Goal: Task Accomplishment & Management: Complete application form

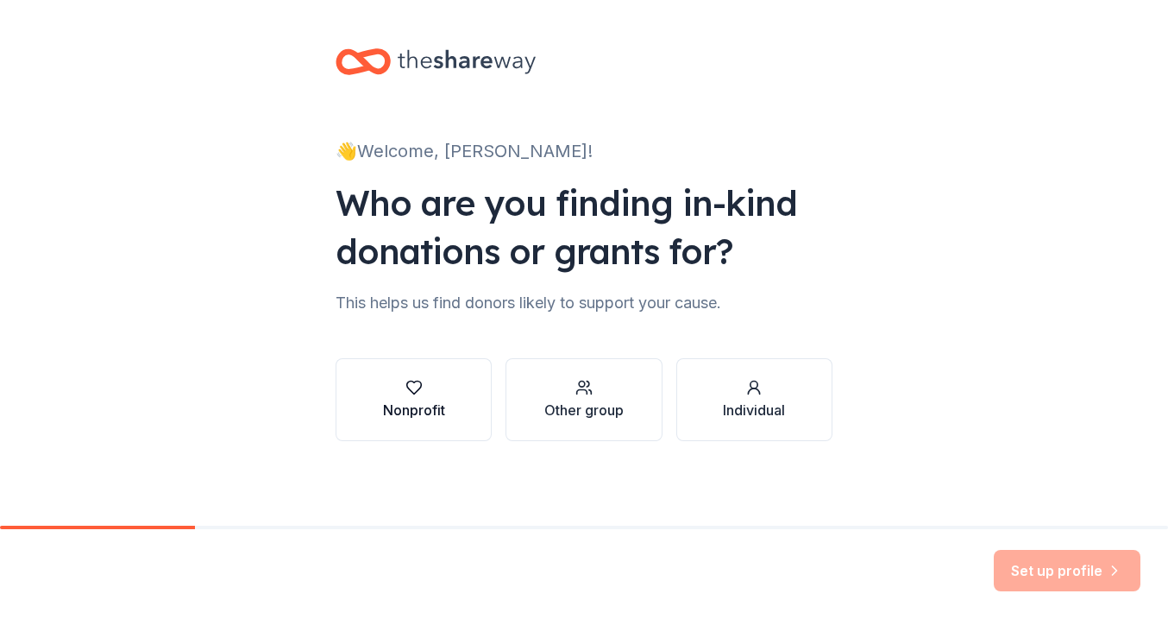
click at [461, 410] on button "Nonprofit" at bounding box center [414, 399] width 156 height 83
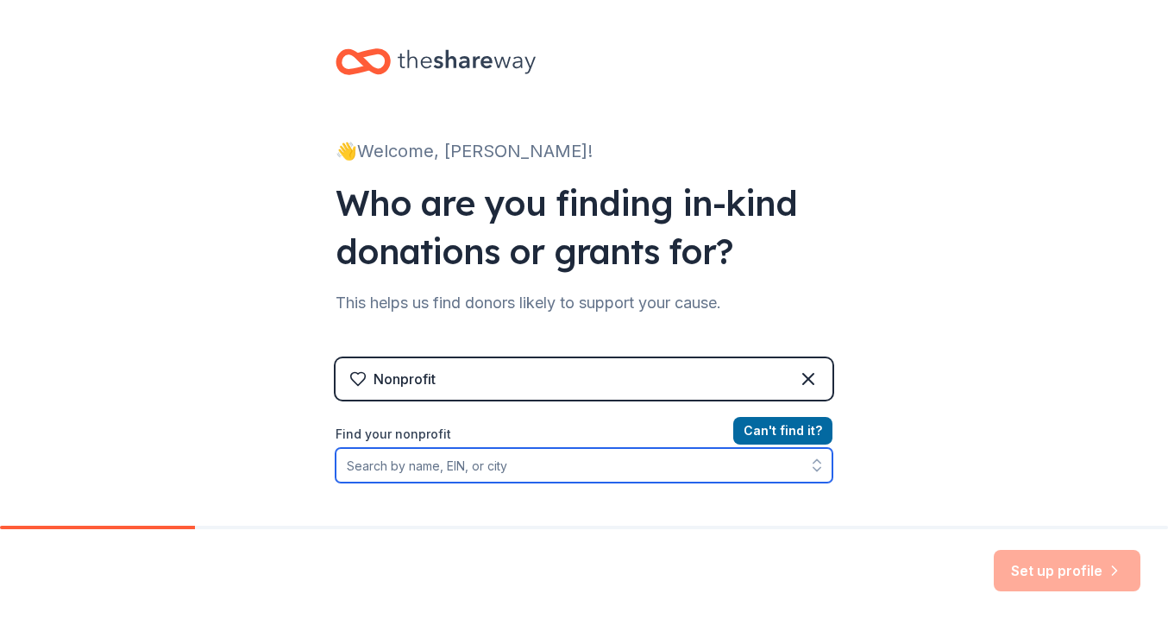
click at [706, 479] on input "Find your nonprofit" at bounding box center [584, 465] width 497 height 35
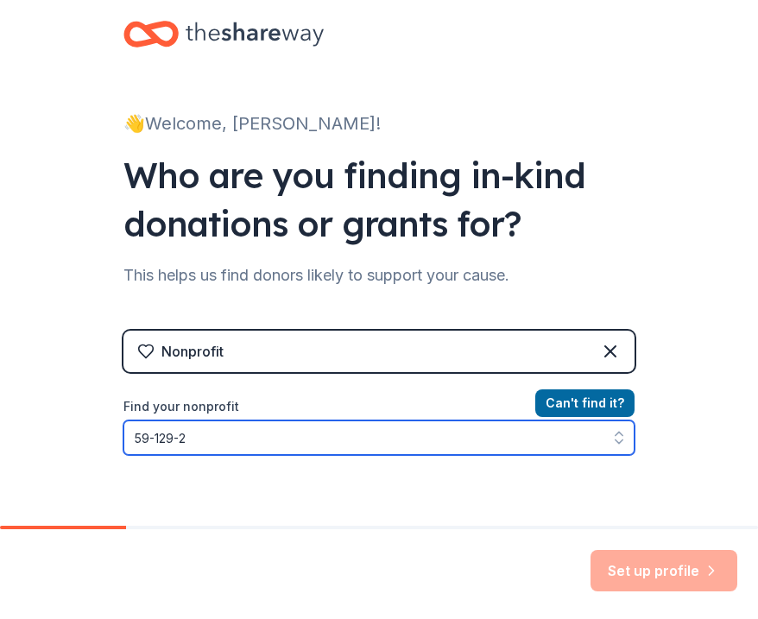
scroll to position [16, 0]
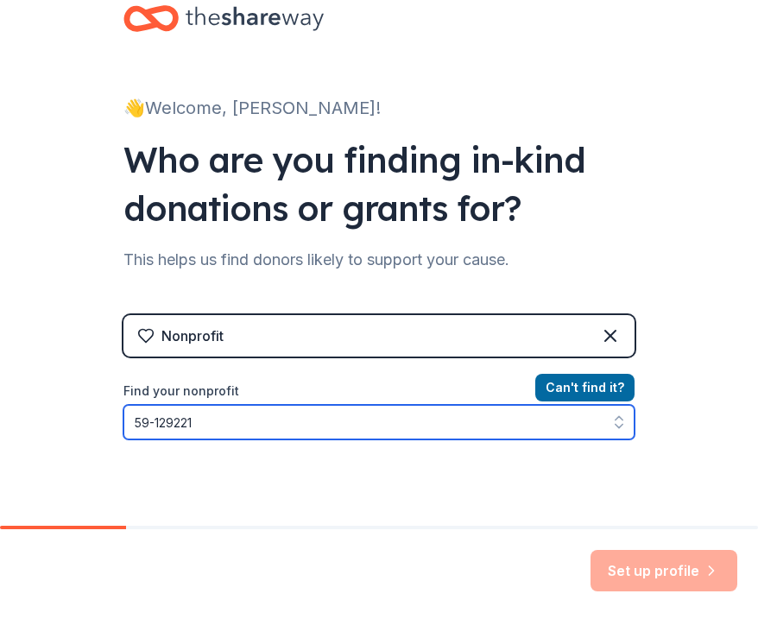
type input "59-1292210"
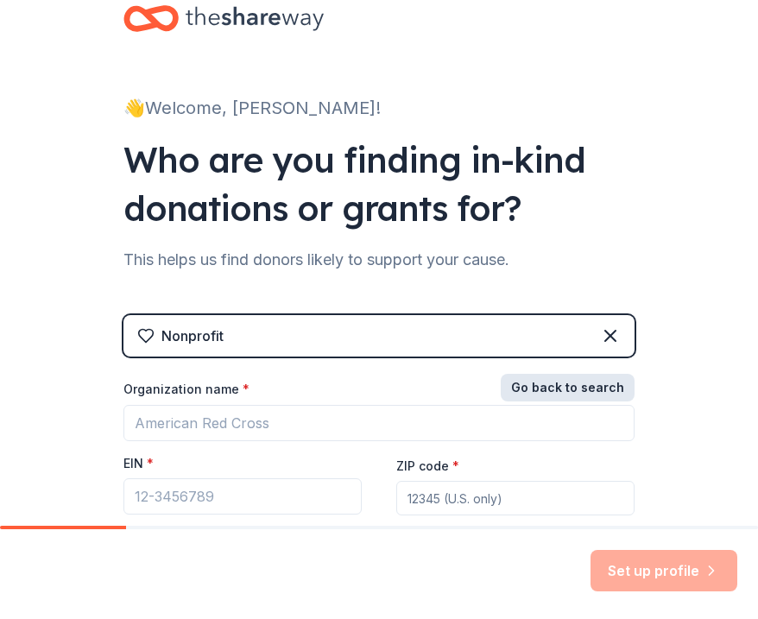
click at [566, 390] on button "Go back to search" at bounding box center [568, 388] width 134 height 28
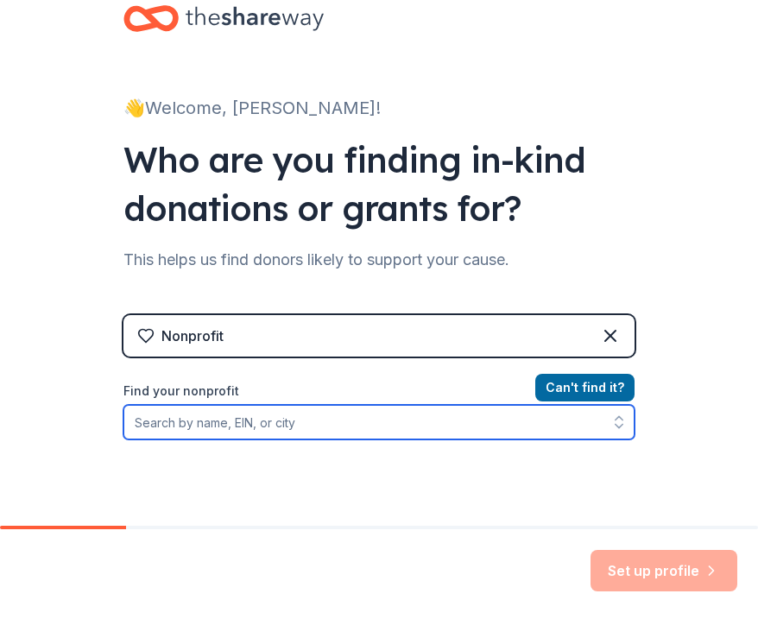
click at [507, 426] on input "Find your nonprofit" at bounding box center [378, 422] width 511 height 35
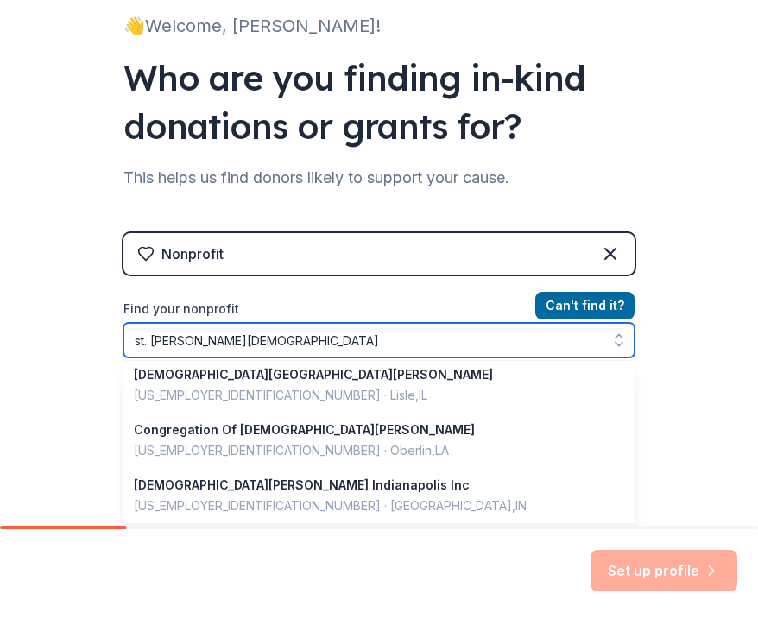
scroll to position [0, 0]
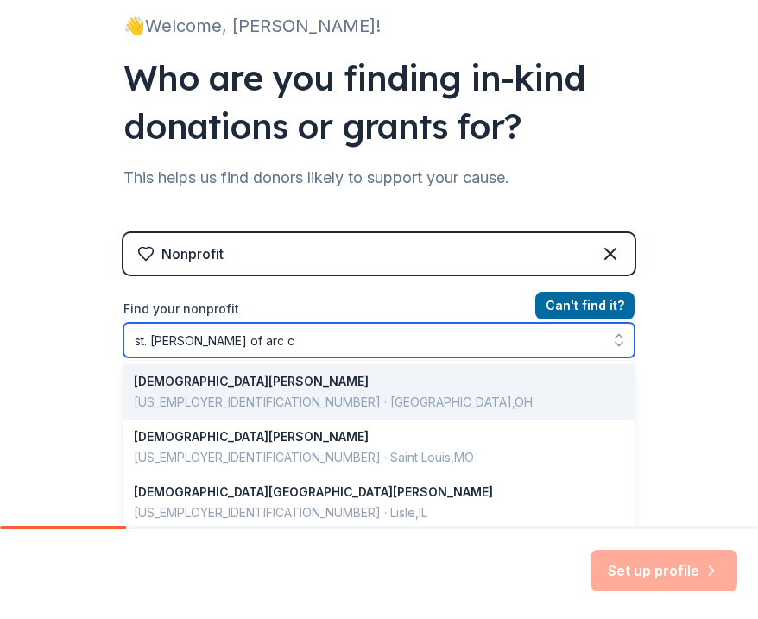
type input "st. joan of arc"
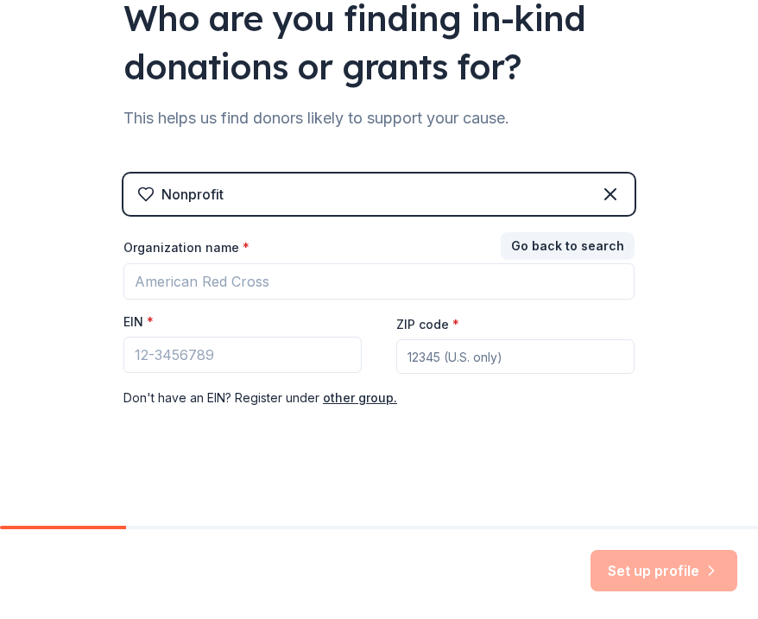
scroll to position [157, 0]
click at [573, 208] on div "Nonprofit Go back to search Organization name * EIN * ZIP code * Don ' t have a…" at bounding box center [378, 307] width 511 height 269
click at [255, 363] on input "EIN *" at bounding box center [242, 355] width 238 height 36
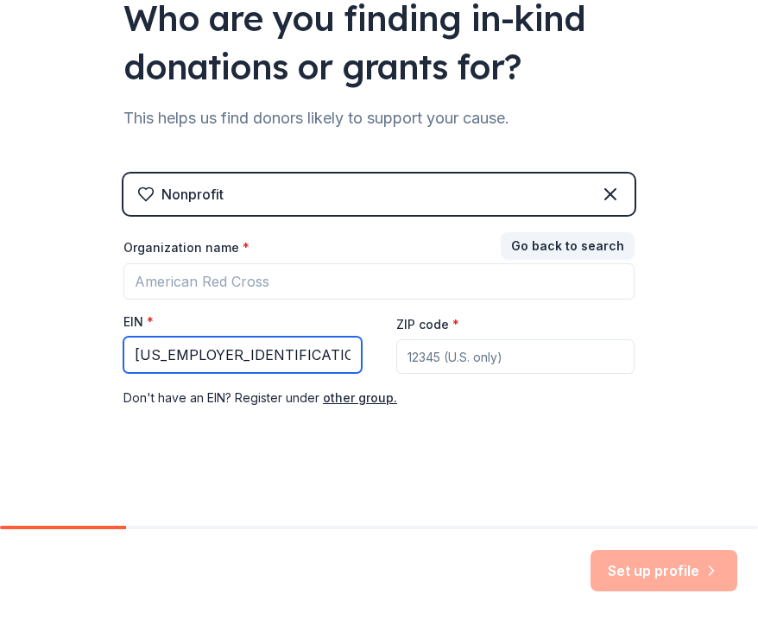
type input "59-1292210"
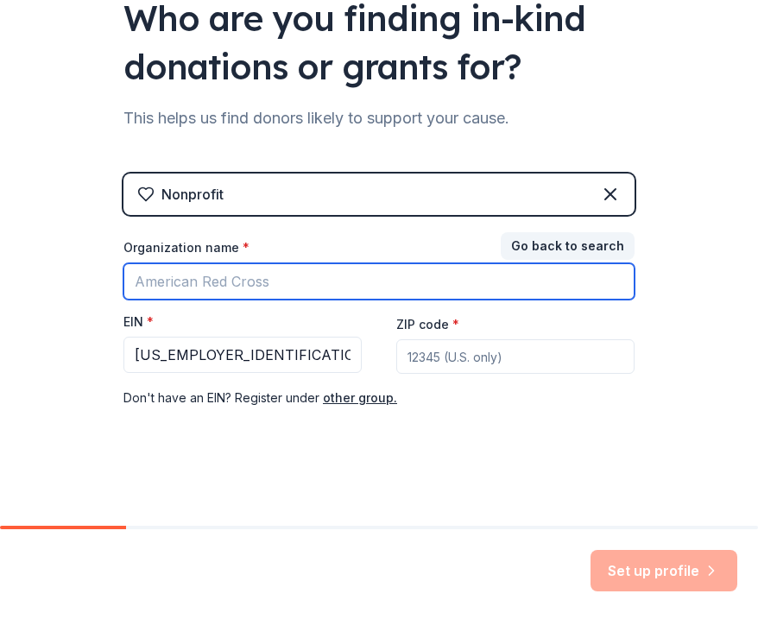
click at [190, 277] on input "Organization name *" at bounding box center [378, 281] width 511 height 36
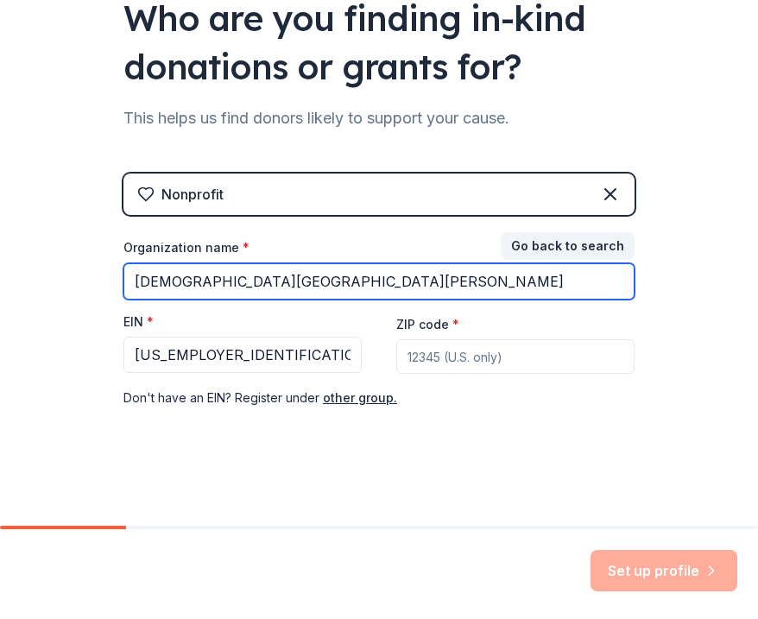
type input "St. Joan of Arc Church & School"
drag, startPoint x: 373, startPoint y: 281, endPoint x: 311, endPoint y: 285, distance: 62.2
click at [311, 285] on input "St. Joan of Arc Church & School" at bounding box center [378, 281] width 511 height 36
click at [444, 290] on input "St. Joan of Arc Church & School" at bounding box center [378, 281] width 511 height 36
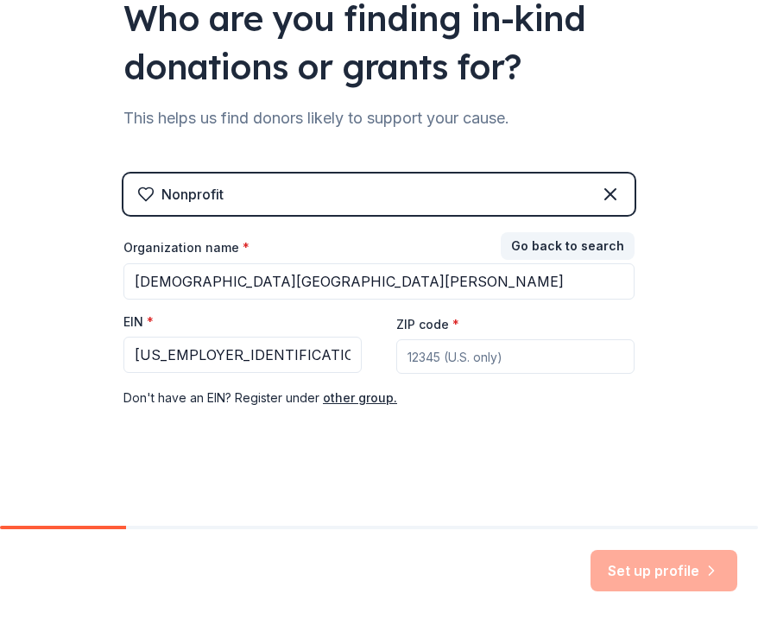
click at [476, 358] on input "ZIP code *" at bounding box center [515, 356] width 238 height 35
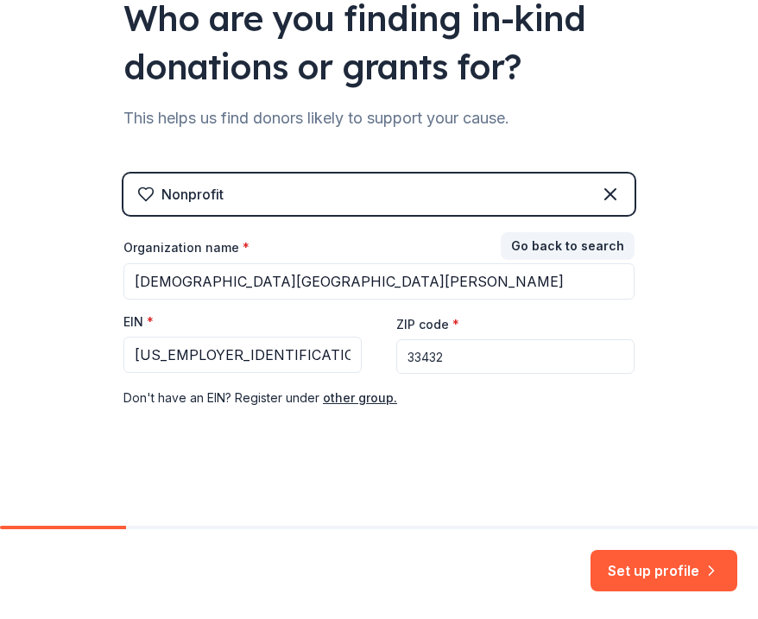
type input "33432"
click at [656, 382] on div "👋 Welcome, Jessie! Who are you finding in-kind donations or grants for? This he…" at bounding box center [379, 184] width 758 height 683
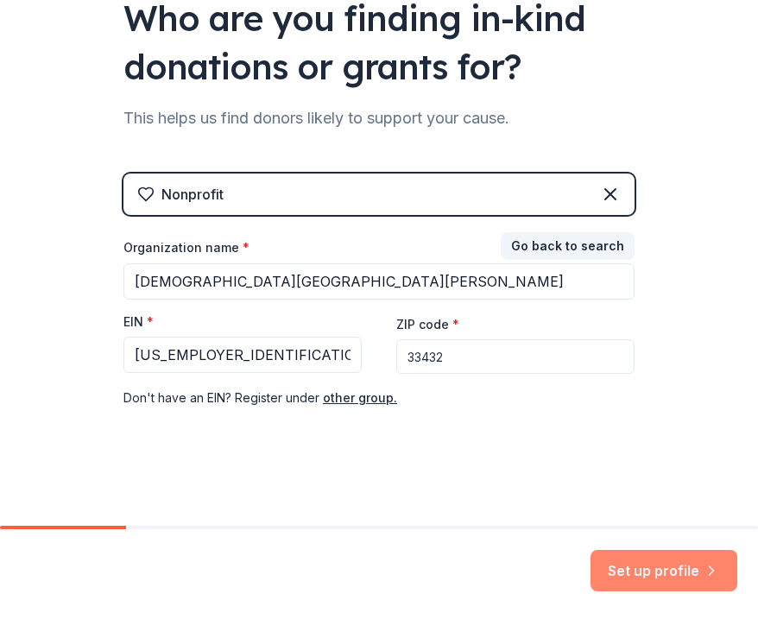
click at [638, 574] on button "Set up profile" at bounding box center [663, 570] width 147 height 41
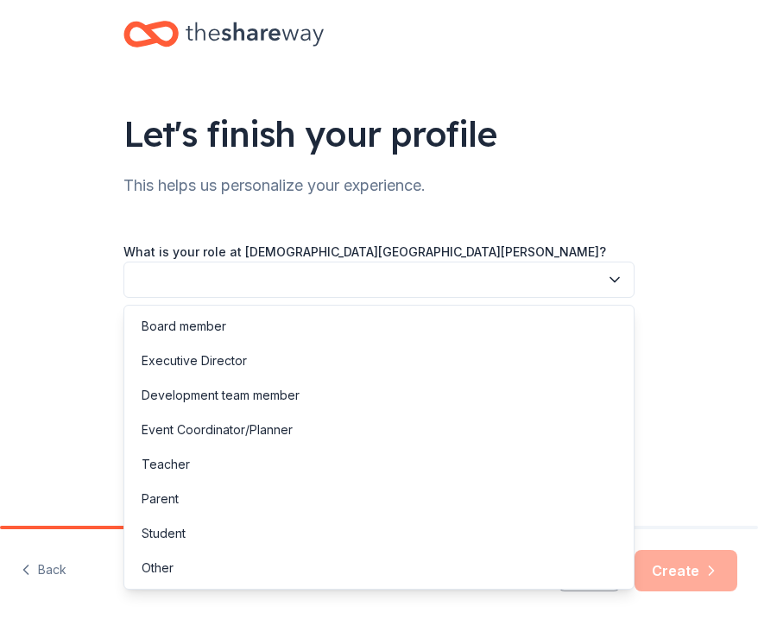
click at [599, 283] on button "button" at bounding box center [378, 279] width 511 height 36
click at [547, 510] on div "Parent" at bounding box center [379, 499] width 502 height 35
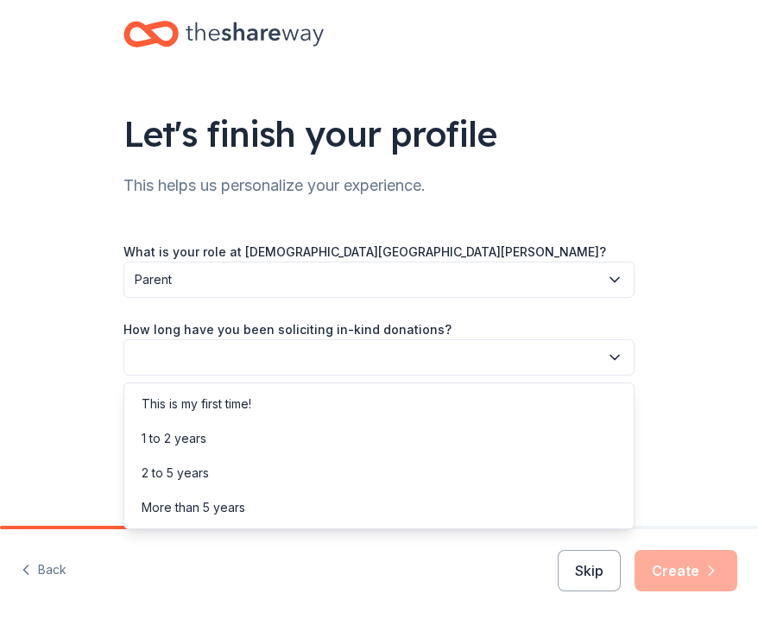
click at [565, 346] on button "button" at bounding box center [378, 357] width 511 height 36
click at [543, 392] on div "This is my first time!" at bounding box center [379, 404] width 502 height 35
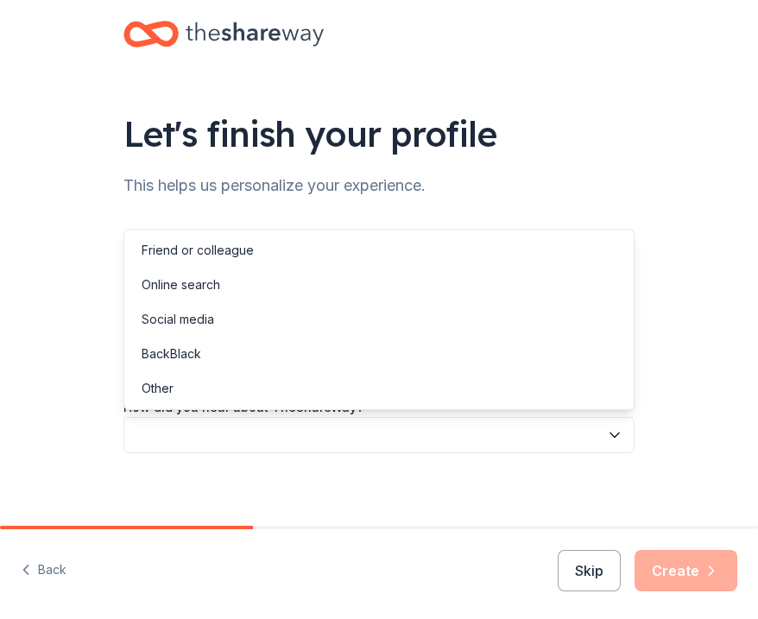
click at [534, 445] on button "button" at bounding box center [378, 435] width 511 height 36
click at [550, 375] on div "Other" at bounding box center [379, 388] width 502 height 35
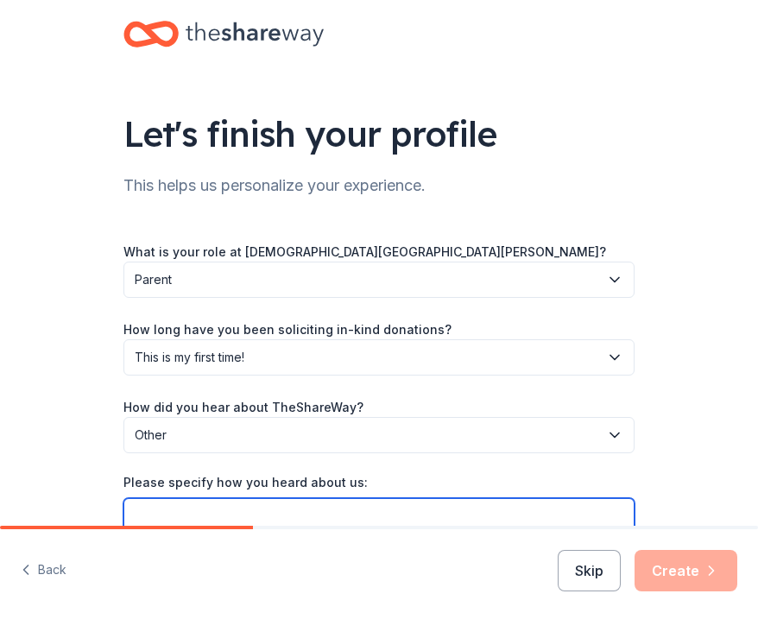
click at [507, 509] on input "Please specify how you heard about us:" at bounding box center [378, 516] width 511 height 36
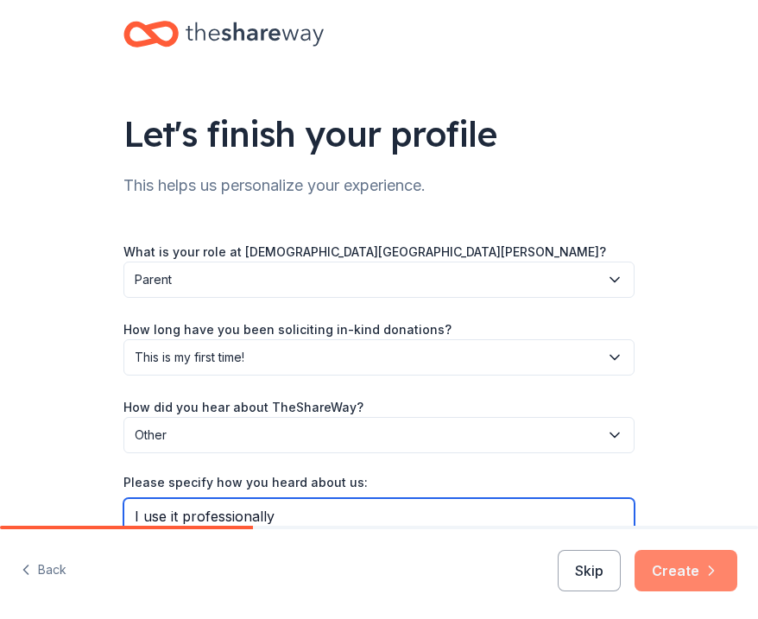
type input "I use it professionally"
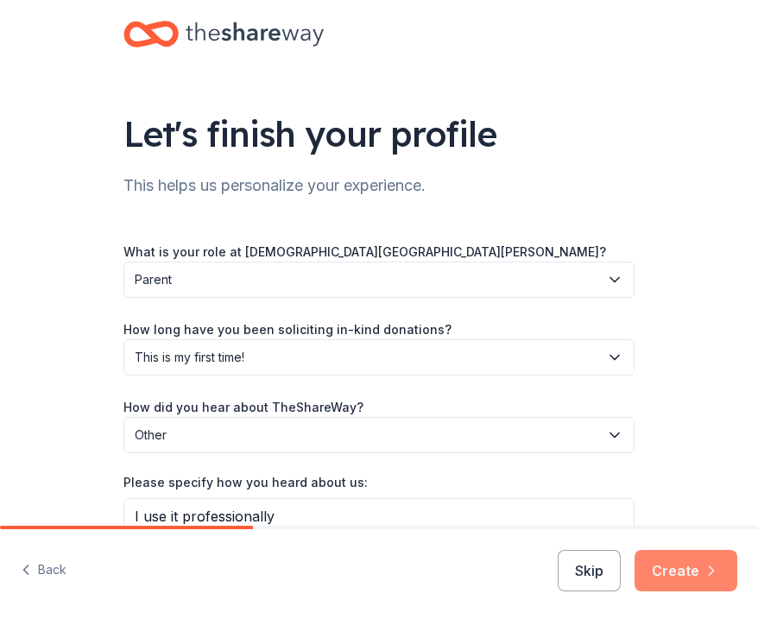
click at [690, 569] on button "Create" at bounding box center [685, 570] width 103 height 41
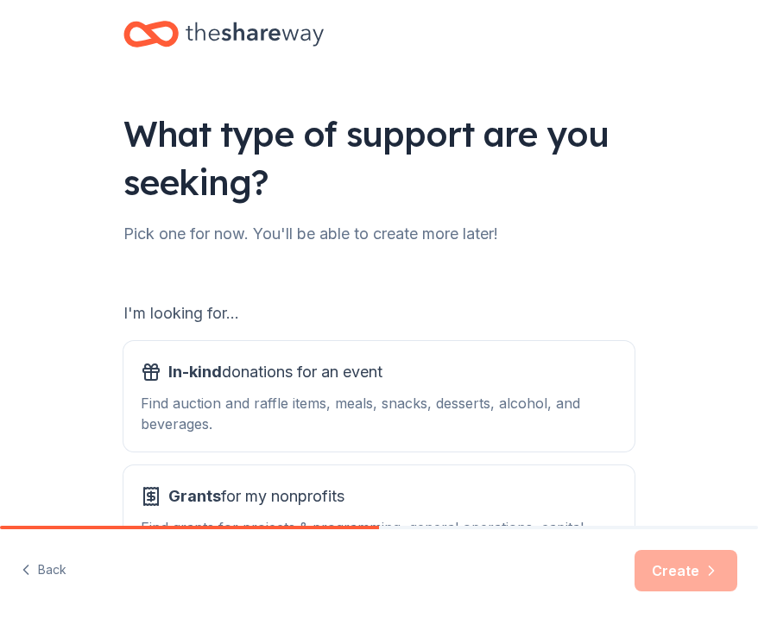
scroll to position [143, 0]
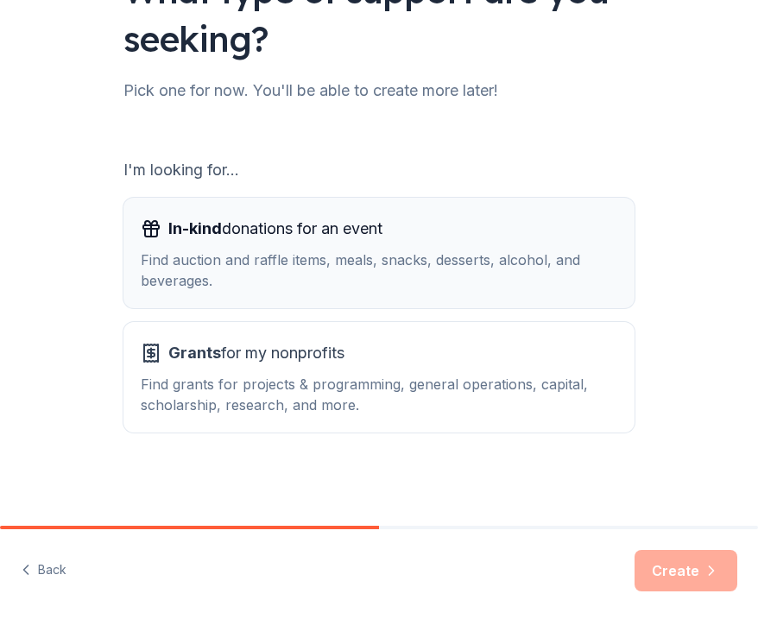
click at [540, 267] on div "Find auction and raffle items, meals, snacks, desserts, alcohol, and beverages." at bounding box center [379, 269] width 476 height 41
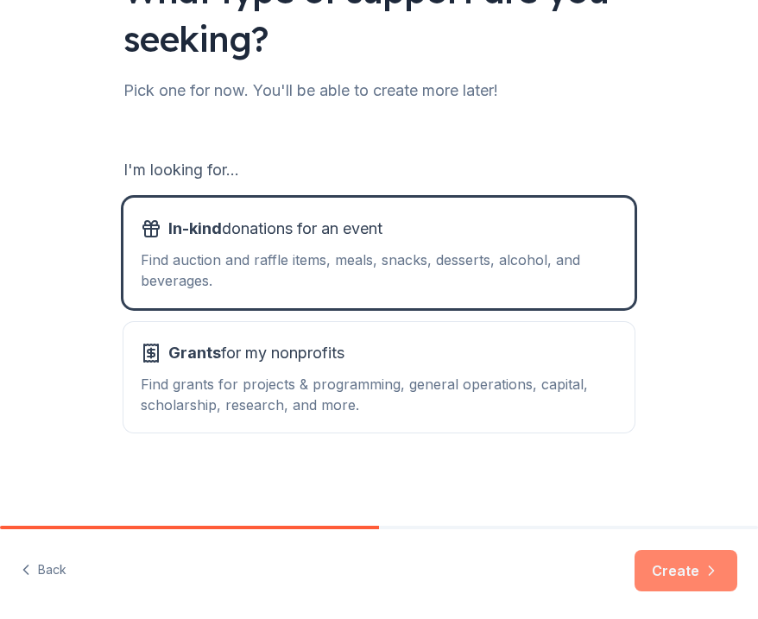
click at [701, 578] on button "Create" at bounding box center [685, 570] width 103 height 41
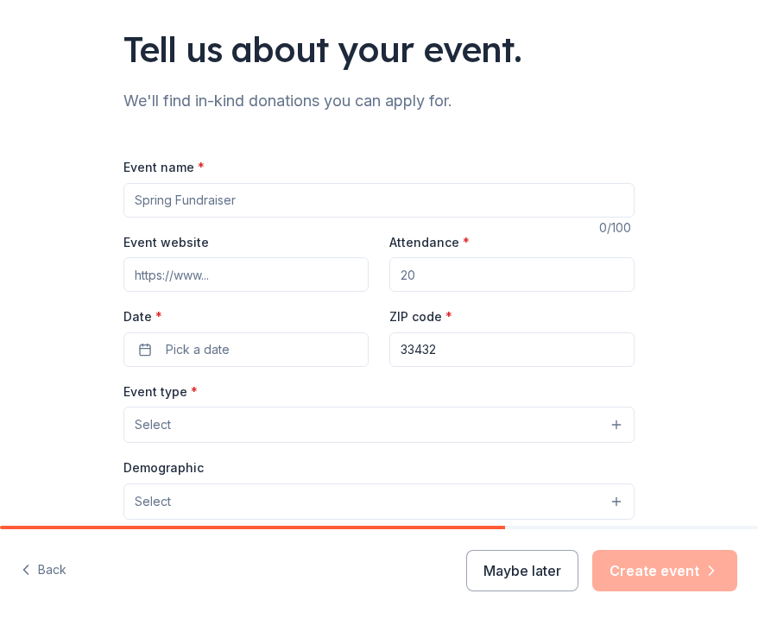
scroll to position [200, 0]
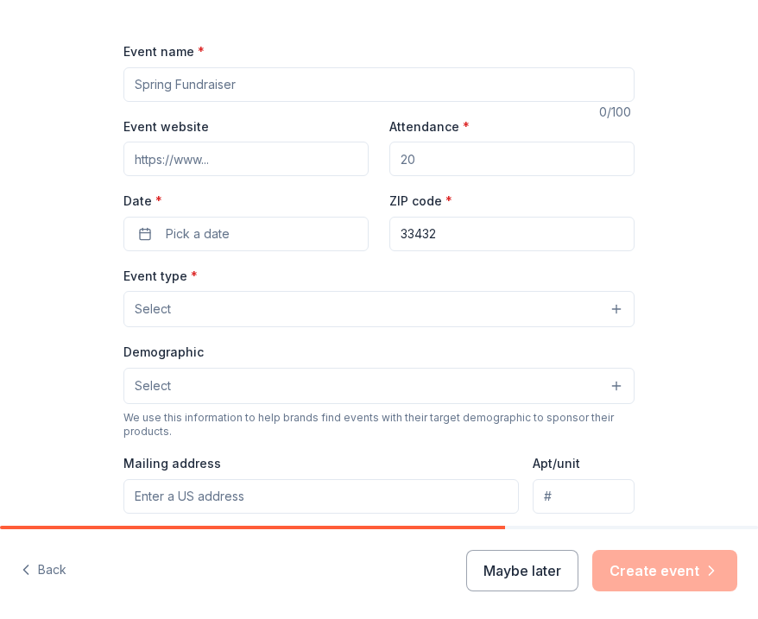
click at [451, 84] on input "Event name *" at bounding box center [378, 84] width 511 height 35
click at [171, 82] on input "Silver Bells Gala" at bounding box center [378, 84] width 511 height 35
type input "Silver Sleigh Bells Gala"
drag, startPoint x: 450, startPoint y: 165, endPoint x: 306, endPoint y: 162, distance: 143.3
click at [306, 162] on div "Event website Attendance * Date * Pick a date ZIP code * 33432" at bounding box center [378, 183] width 511 height 135
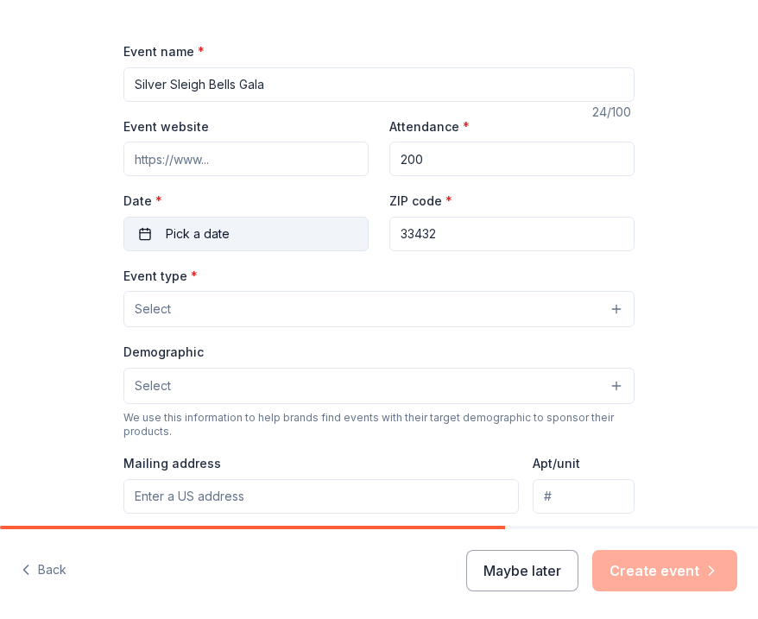
type input "200"
click at [274, 236] on button "Pick a date" at bounding box center [245, 234] width 245 height 35
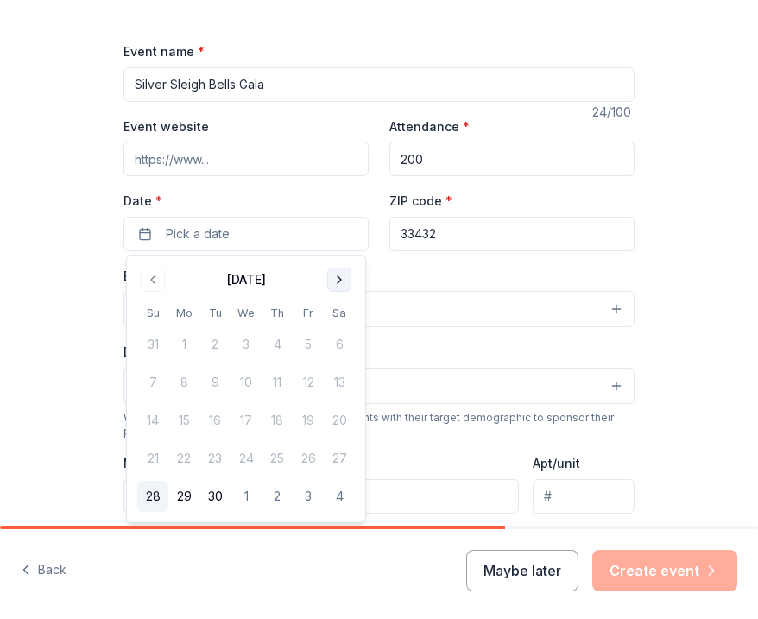
click at [336, 275] on button "Go to next month" at bounding box center [339, 280] width 24 height 24
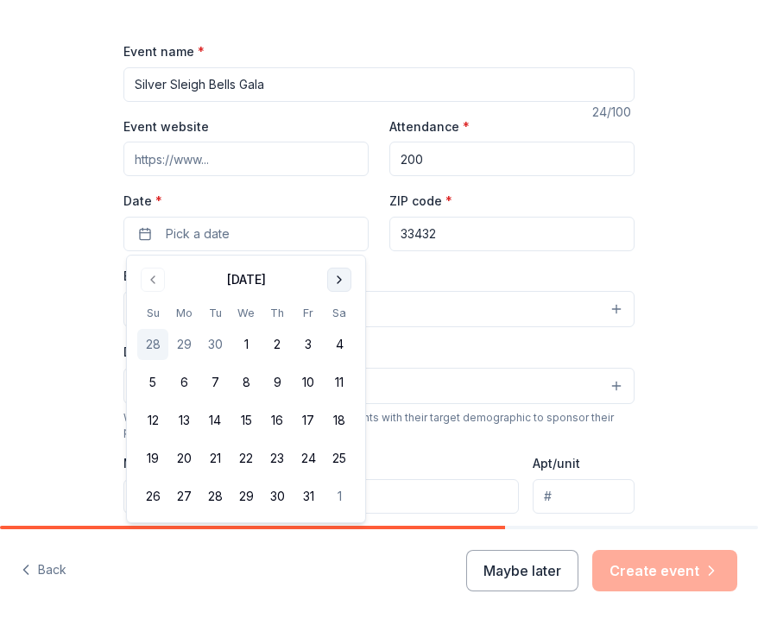
click at [336, 275] on button "Go to next month" at bounding box center [339, 280] width 24 height 24
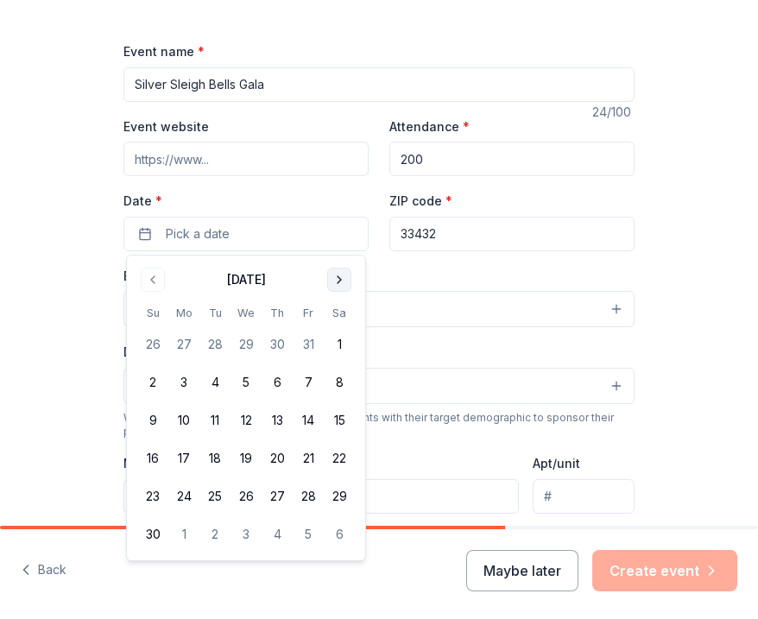
click at [337, 275] on button "Go to next month" at bounding box center [339, 280] width 24 height 24
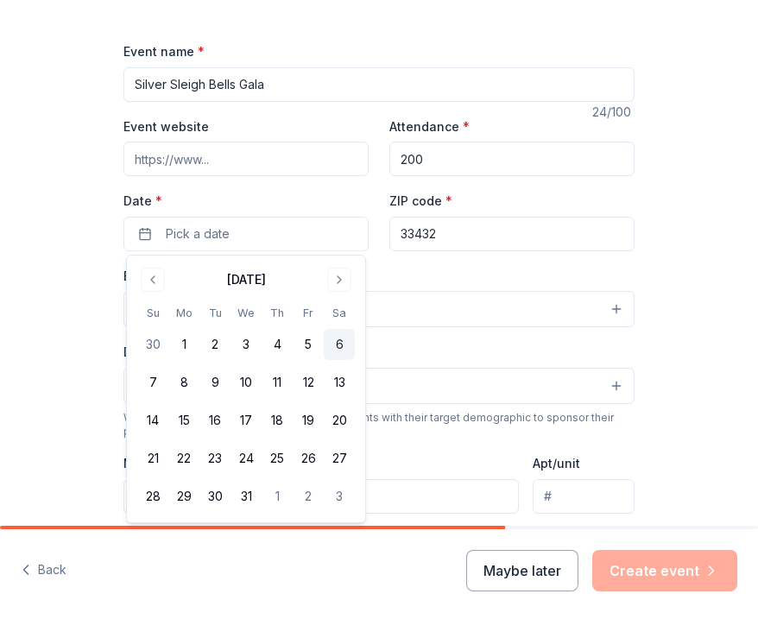
click at [337, 342] on button "6" at bounding box center [339, 344] width 31 height 31
click at [575, 280] on div "Event type * Select" at bounding box center [378, 296] width 511 height 63
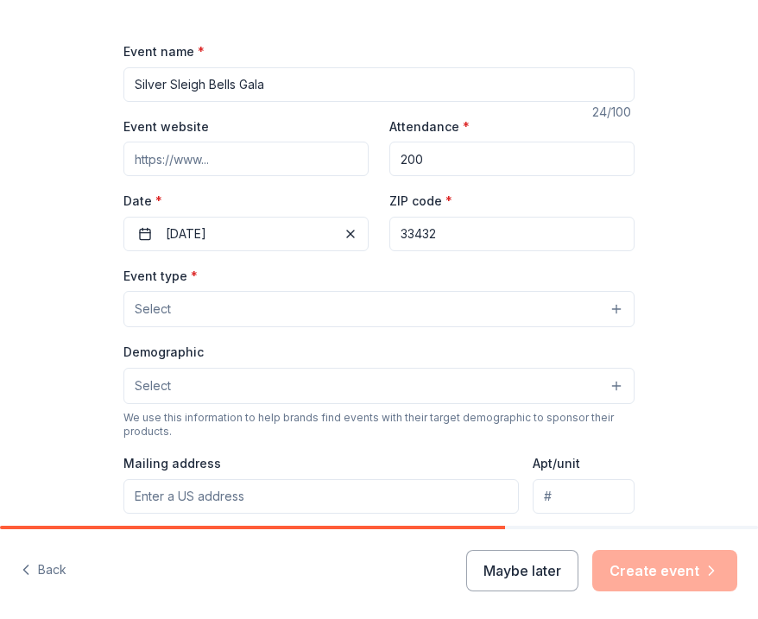
click at [526, 317] on button "Select" at bounding box center [378, 309] width 511 height 36
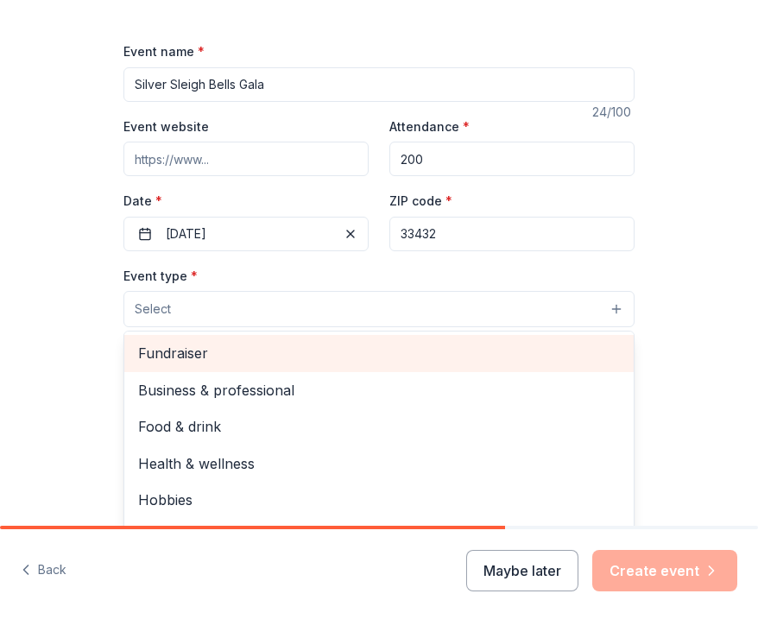
click at [474, 367] on div "Fundraiser" at bounding box center [378, 353] width 509 height 36
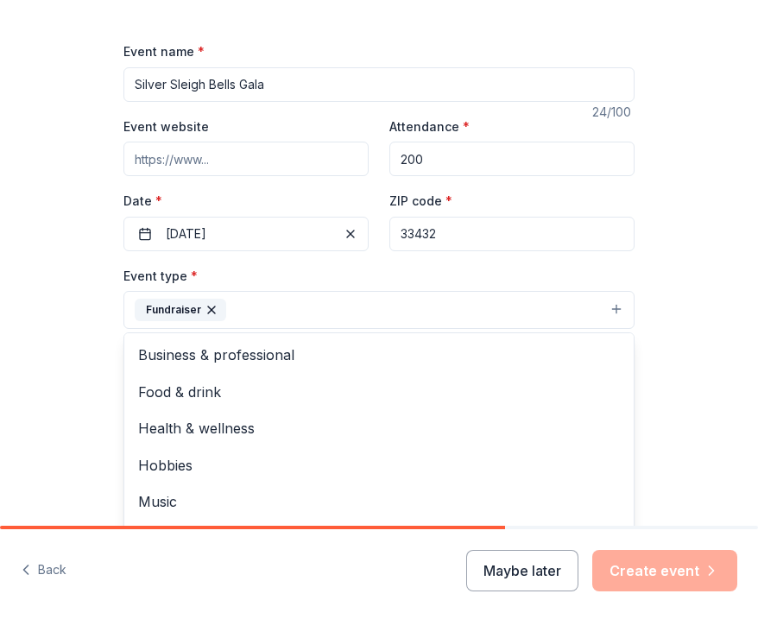
click at [691, 273] on div "Tell us about your event. We'll find in-kind donations you can apply for. Event…" at bounding box center [379, 361] width 758 height 1123
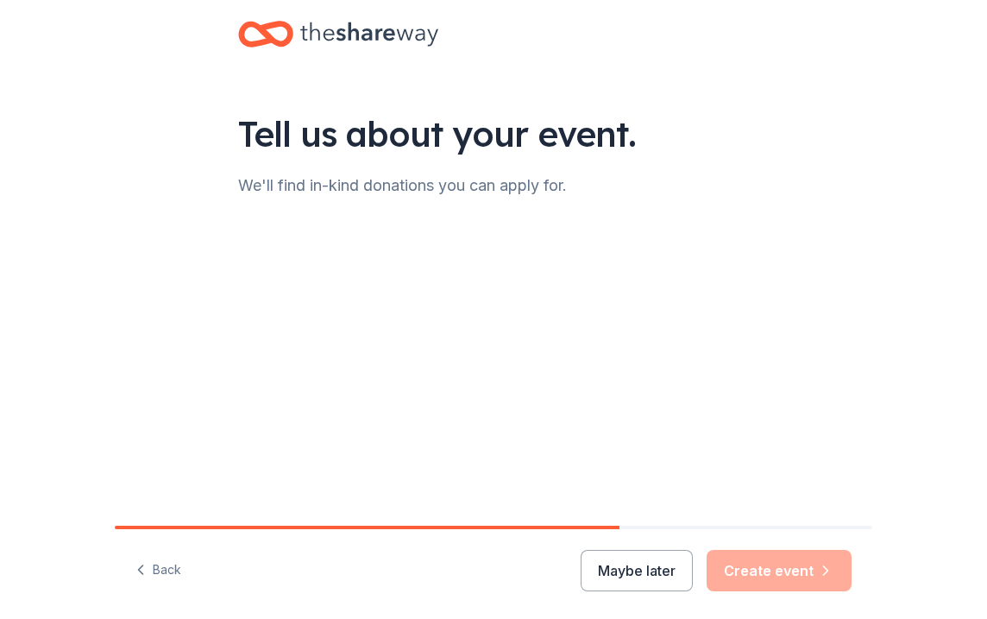
scroll to position [0, 0]
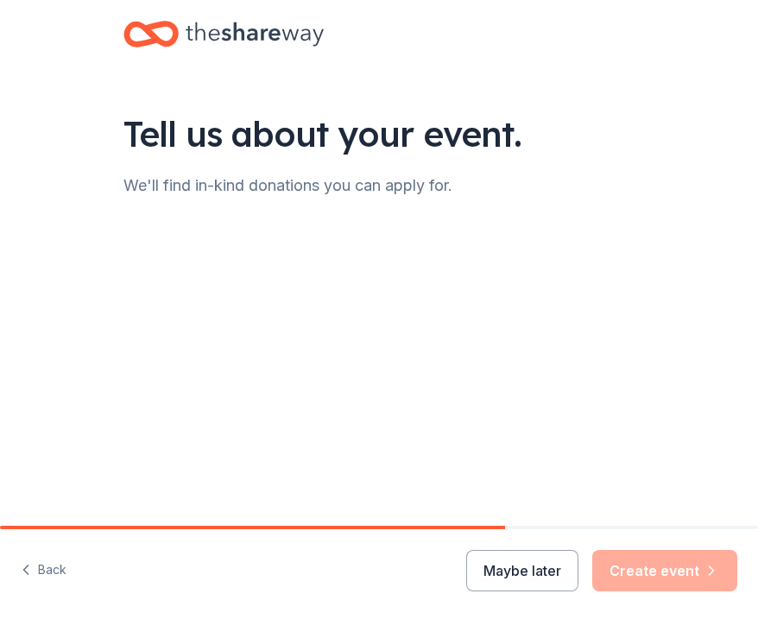
click at [405, 211] on div "Tell us about your event. We'll find in-kind donations you can apply for." at bounding box center [379, 162] width 552 height 324
click at [38, 564] on button "Back" at bounding box center [44, 570] width 46 height 36
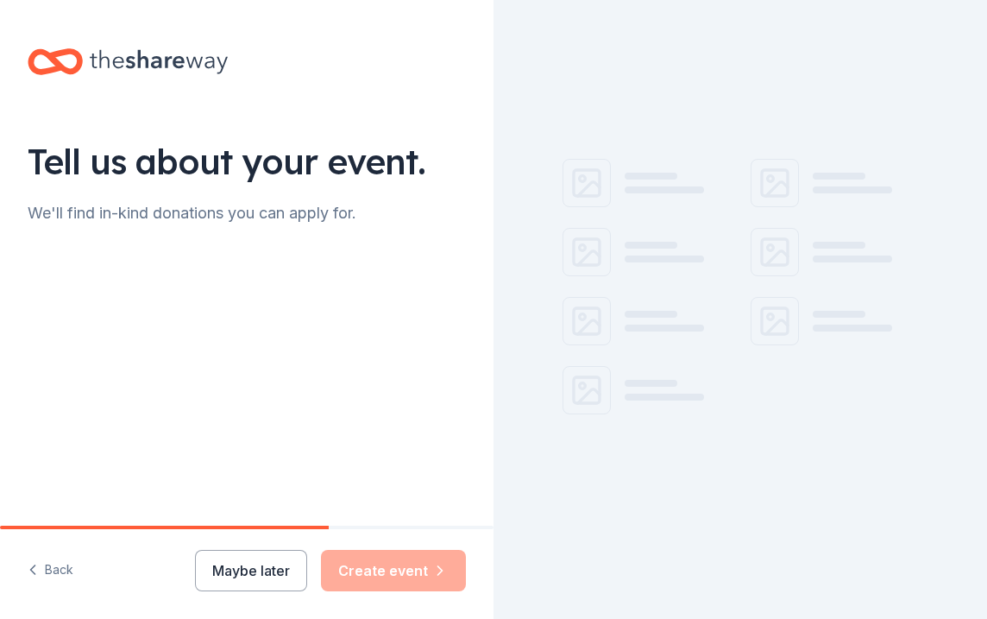
click at [665, 402] on div at bounding box center [646, 390] width 167 height 48
